Goal: Task Accomplishment & Management: Use online tool/utility

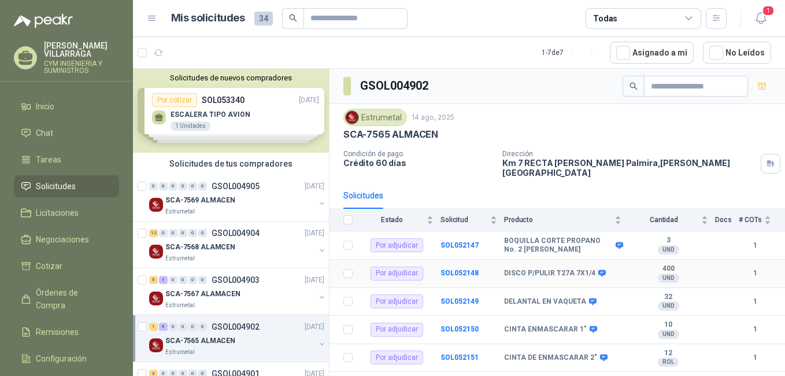
scroll to position [139, 0]
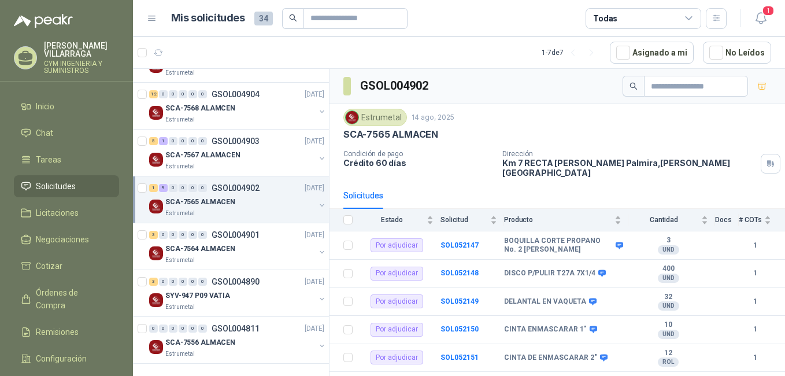
click at [70, 185] on span "Solicitudes" at bounding box center [56, 186] width 40 height 13
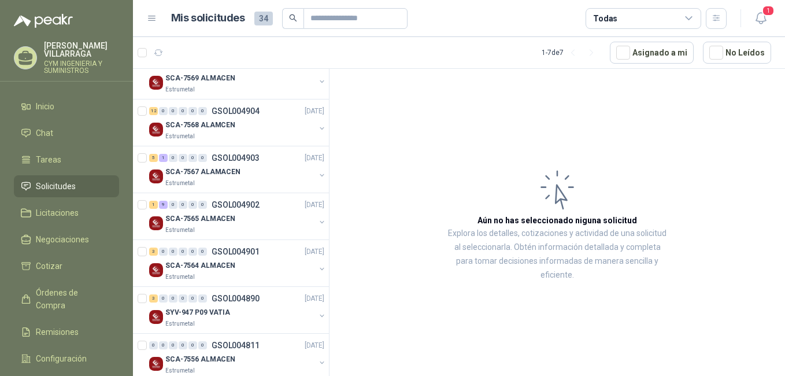
scroll to position [139, 0]
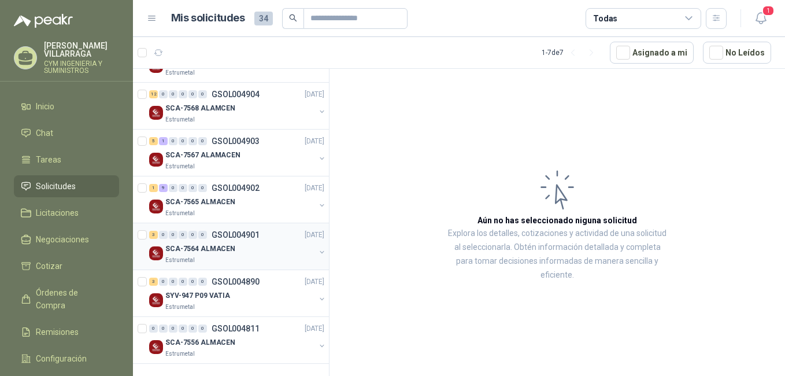
click at [188, 244] on p "SCA-7564 ALMACEN" at bounding box center [200, 248] width 70 height 11
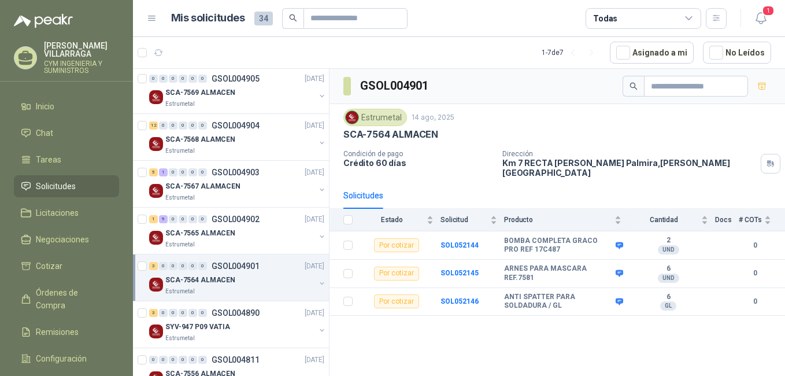
scroll to position [81, 0]
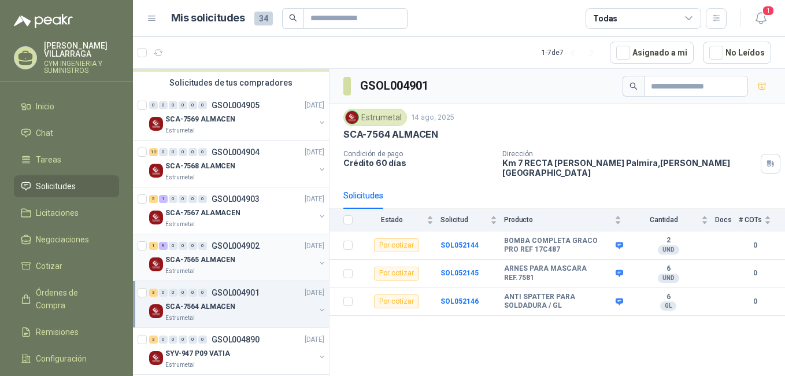
click at [189, 256] on p "SCA-7565 ALMACEN" at bounding box center [200, 259] width 70 height 11
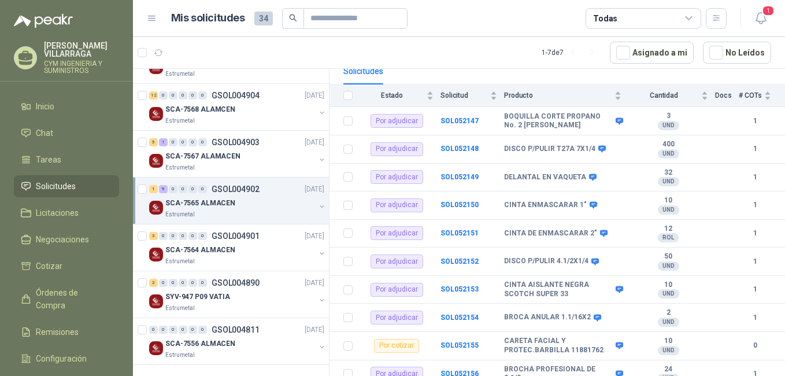
scroll to position [139, 0]
click at [249, 255] on div "SCA-7564 ALMACEN" at bounding box center [240, 249] width 150 height 14
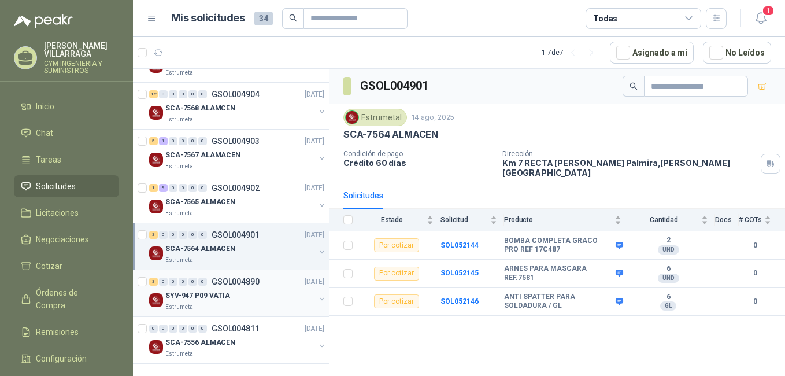
click at [245, 295] on div "SYV-947 P09 VATIA" at bounding box center [240, 295] width 150 height 14
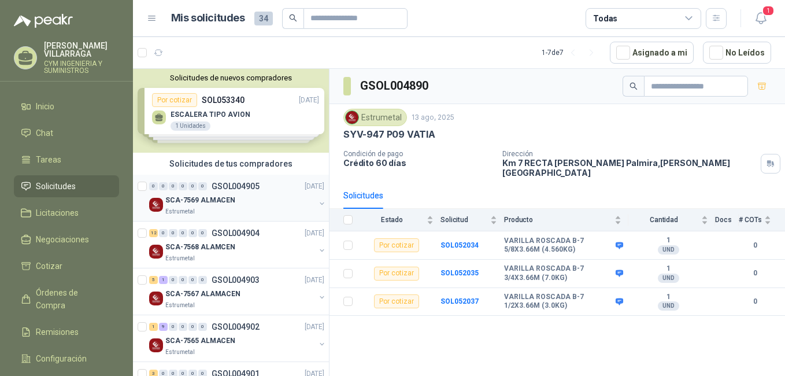
drag, startPoint x: 205, startPoint y: 196, endPoint x: 280, endPoint y: 196, distance: 75.1
click at [205, 196] on p "SCA-7569 ALMACEN" at bounding box center [200, 200] width 70 height 11
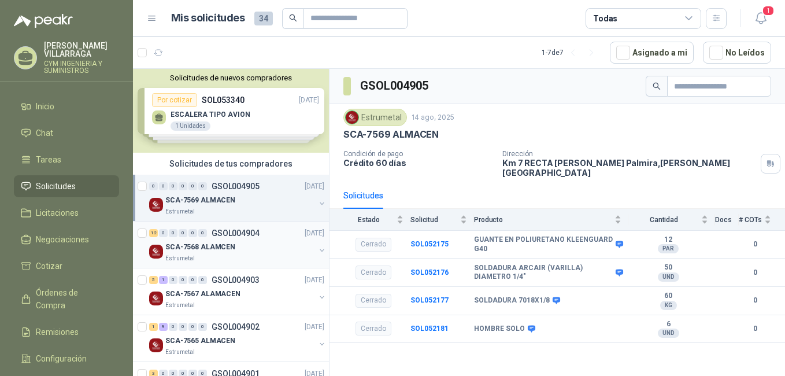
drag, startPoint x: 213, startPoint y: 247, endPoint x: 220, endPoint y: 247, distance: 6.9
click at [214, 248] on p "SCA-7568 ALAMCEN" at bounding box center [200, 247] width 70 height 11
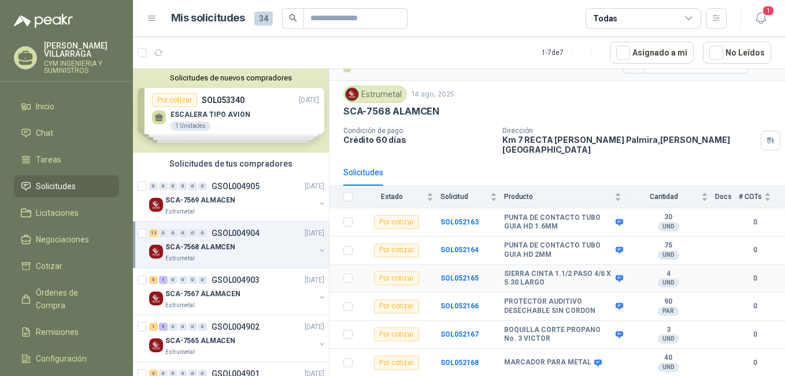
scroll to position [116, 0]
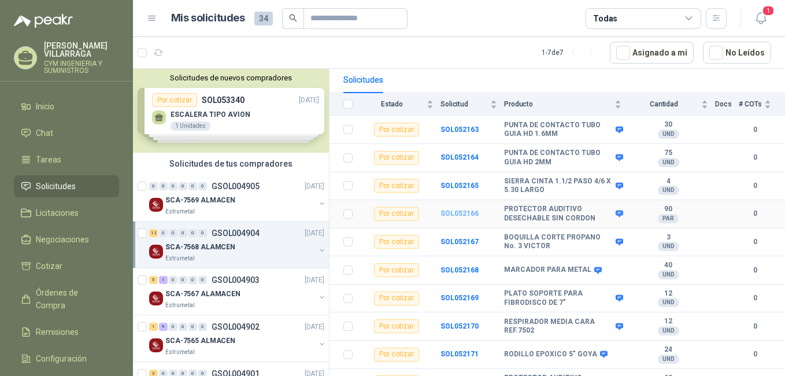
click at [461, 209] on b "SOL052166" at bounding box center [459, 213] width 38 height 8
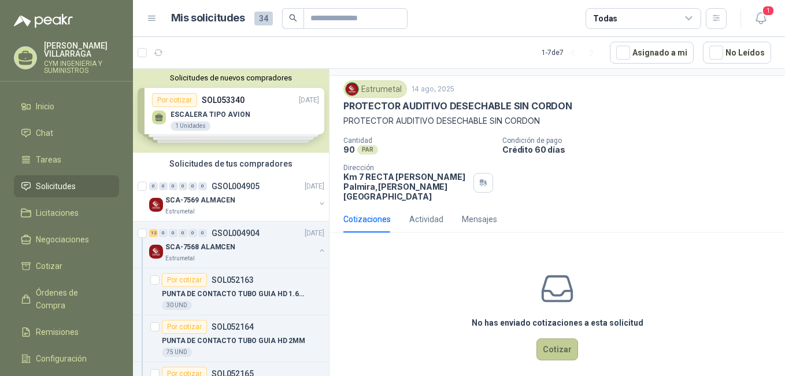
click at [561, 338] on button "Cotizar" at bounding box center [557, 349] width 42 height 22
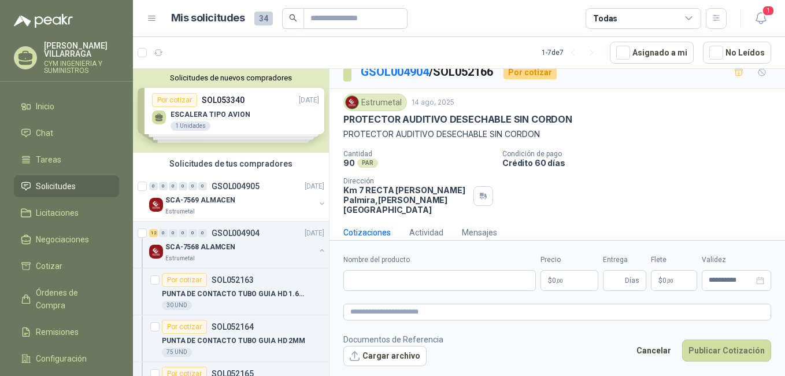
scroll to position [18, 0]
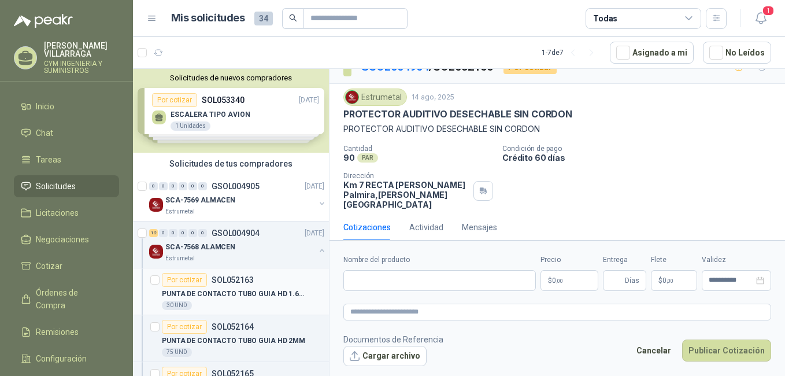
click at [240, 290] on p "PUNTA DE CONTACTO TUBO GUIA HD 1.6MM" at bounding box center [234, 293] width 144 height 11
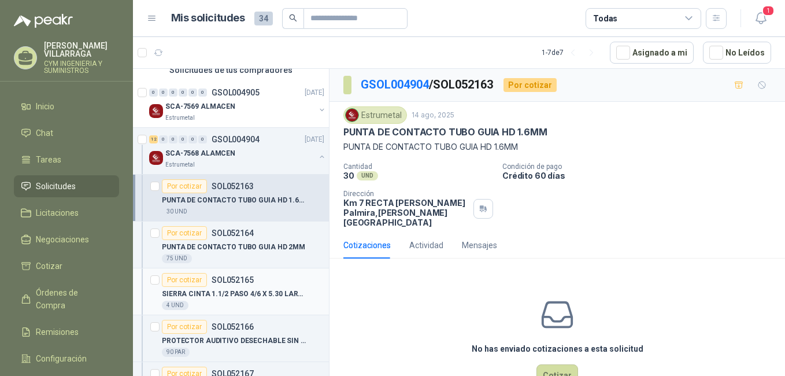
scroll to position [116, 0]
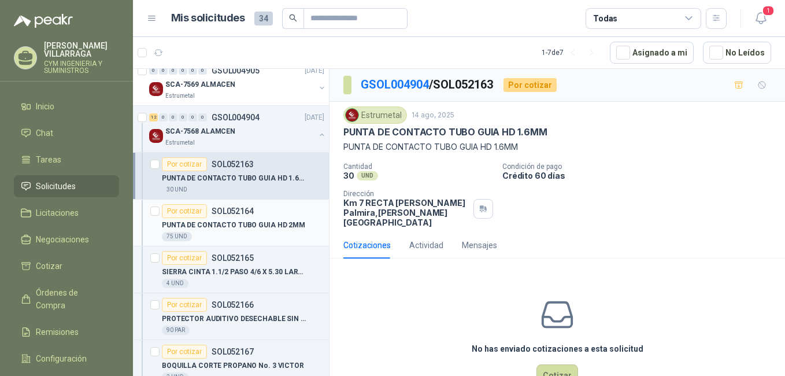
click at [229, 222] on p "PUNTA DE CONTACTO TUBO GUIA HD 2MM" at bounding box center [233, 225] width 143 height 11
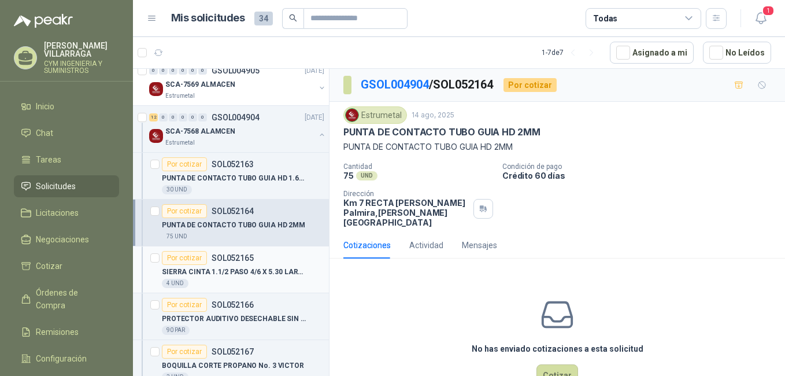
click at [259, 264] on div "Por cotizar SOL052165" at bounding box center [243, 258] width 162 height 14
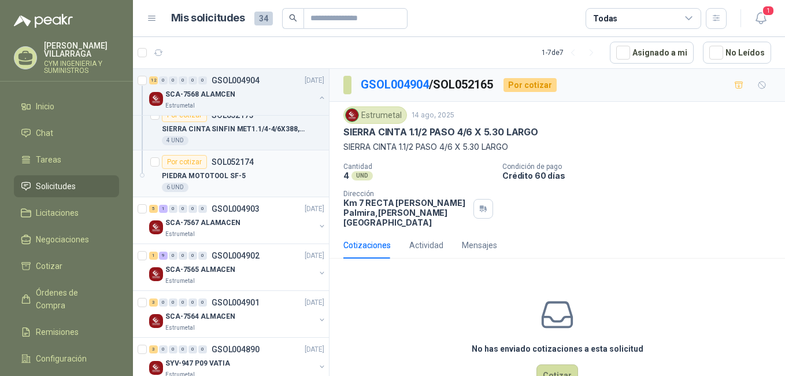
scroll to position [636, 0]
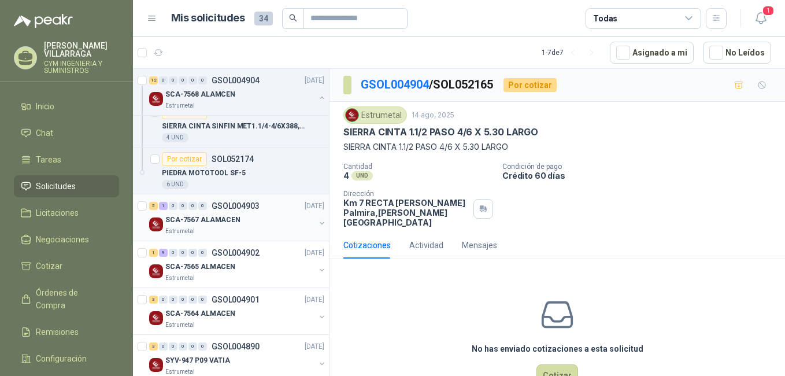
click at [229, 227] on div "Estrumetal" at bounding box center [240, 231] width 150 height 9
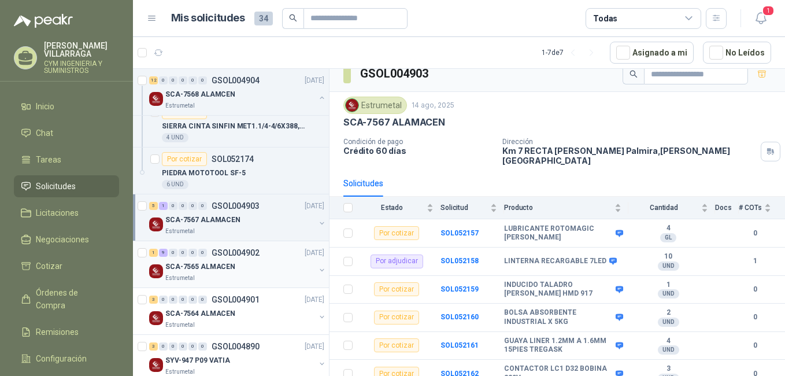
scroll to position [693, 0]
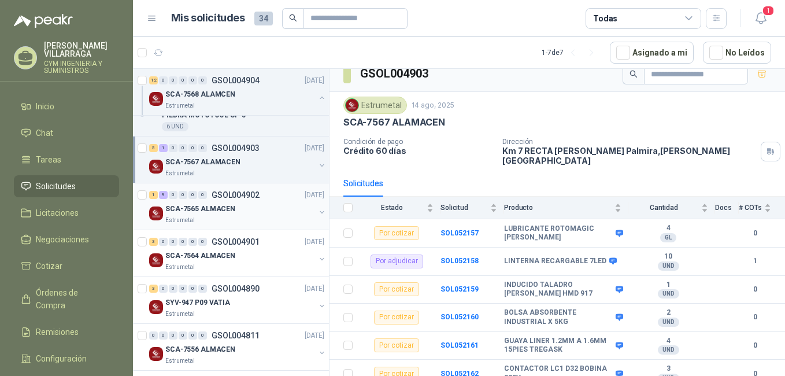
click at [216, 202] on div "SCA-7565 ALMACEN" at bounding box center [240, 209] width 150 height 14
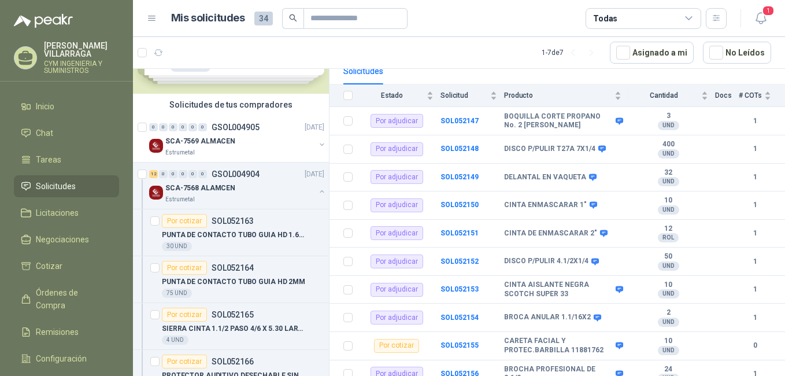
scroll to position [58, 0]
click at [240, 231] on p "PUNTA DE CONTACTO TUBO GUIA HD 1.6MM" at bounding box center [234, 236] width 144 height 11
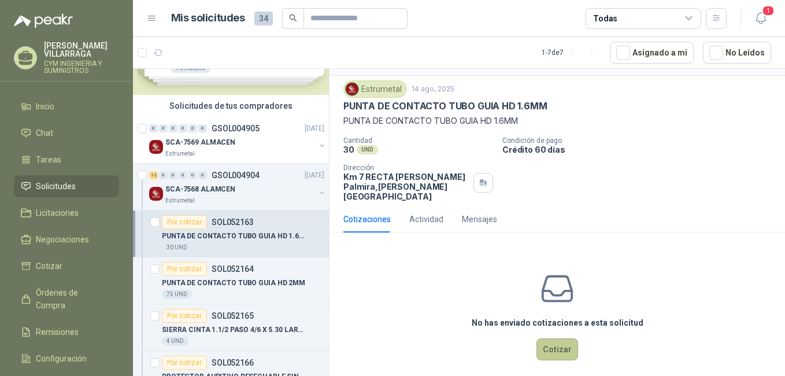
click at [539, 339] on button "Cotizar" at bounding box center [557, 349] width 42 height 22
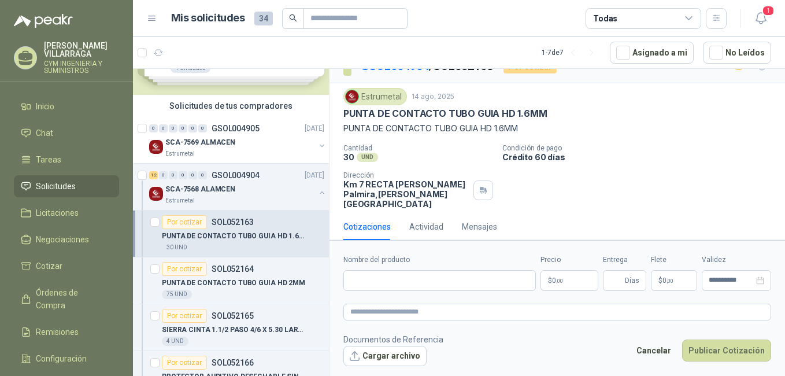
scroll to position [18, 0]
drag, startPoint x: 612, startPoint y: 165, endPoint x: 622, endPoint y: 161, distance: 10.4
click at [612, 165] on div "Cantidad 30 UND  Condición de pago Crédito 60 [PERSON_NAME] Dirección Km 7 REC…" at bounding box center [557, 176] width 428 height 65
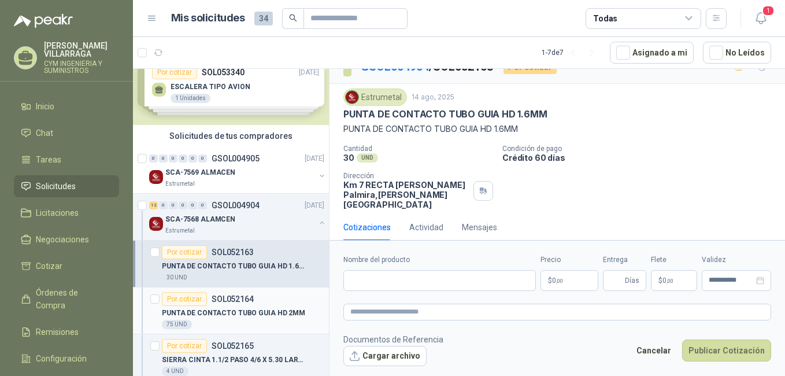
scroll to position [0, 0]
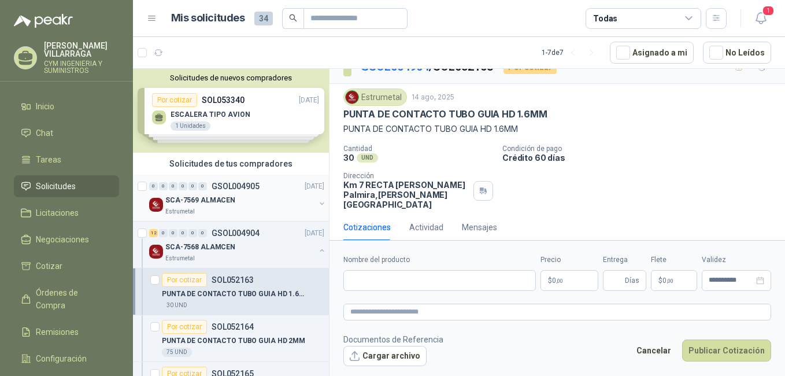
click at [220, 192] on div "0 0 0 0 0 0 GSOL004905 [DATE]" at bounding box center [237, 186] width 177 height 14
